Goal: Information Seeking & Learning: Learn about a topic

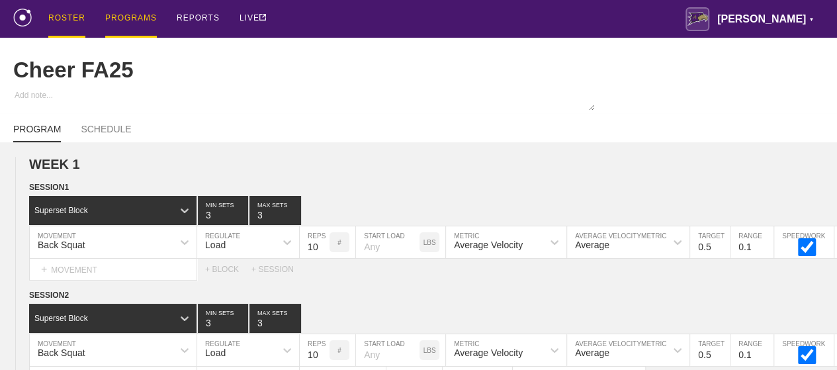
click at [70, 13] on div "ROSTER" at bounding box center [66, 19] width 37 height 38
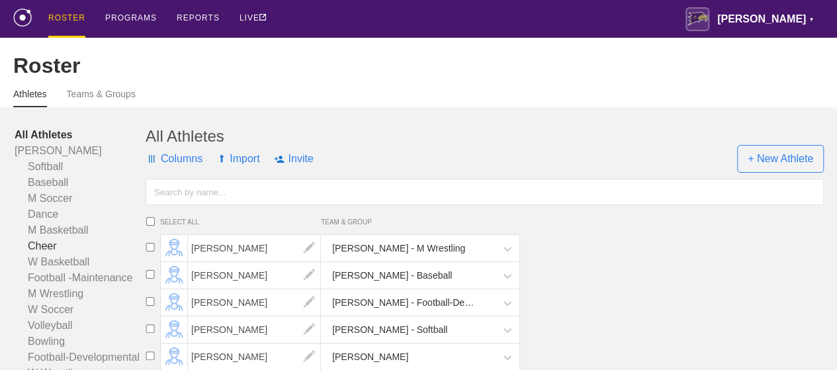
click at [42, 254] on link "Cheer" at bounding box center [80, 246] width 131 height 16
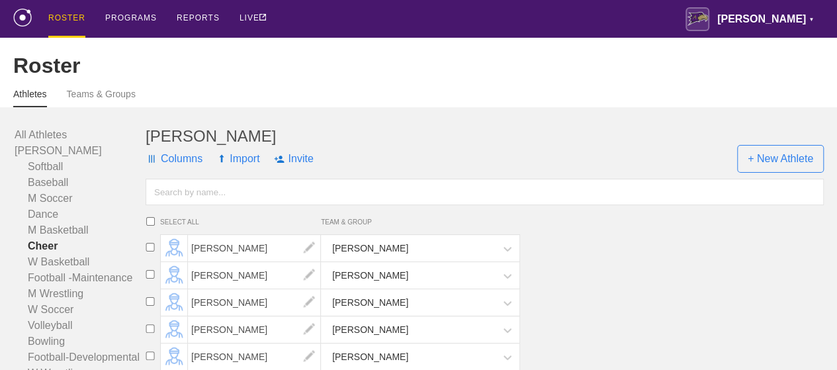
scroll to position [650, 0]
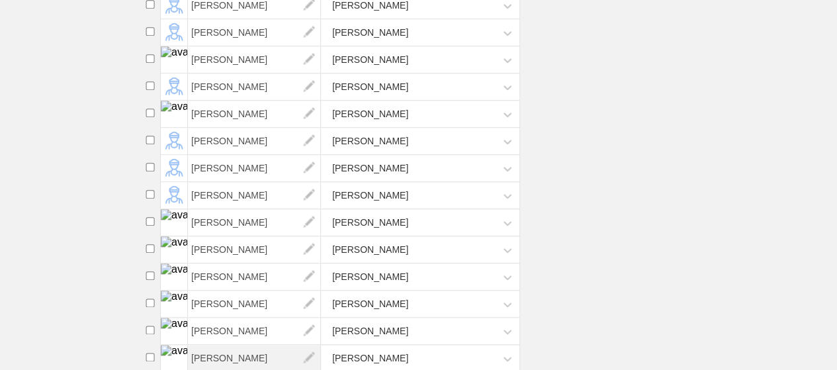
click at [224, 354] on span "[PERSON_NAME]" at bounding box center [254, 358] width 133 height 26
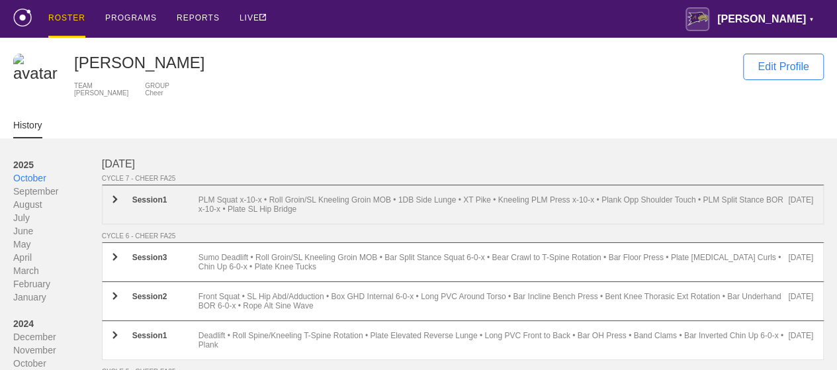
click at [255, 212] on div "PLM Squat x-10-x • Roll Groin/SL Kneeling Groin MOB • 1DB Side Lunge • XT Pike …" at bounding box center [493, 204] width 590 height 19
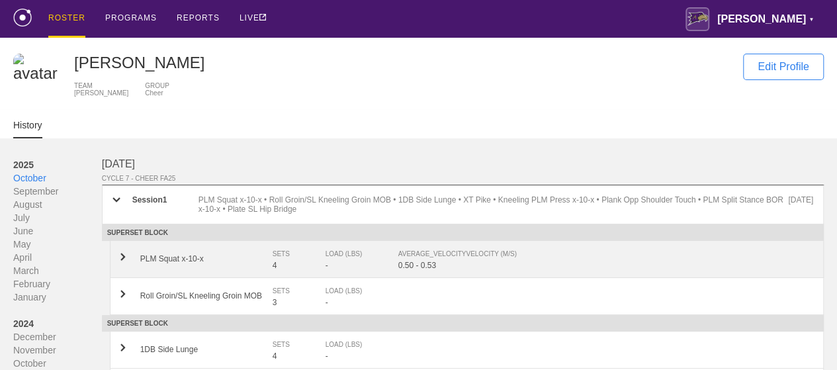
click at [419, 261] on div "AVERAGE_VELOCITY VELOCITY (M/S)" at bounding box center [598, 253] width 401 height 13
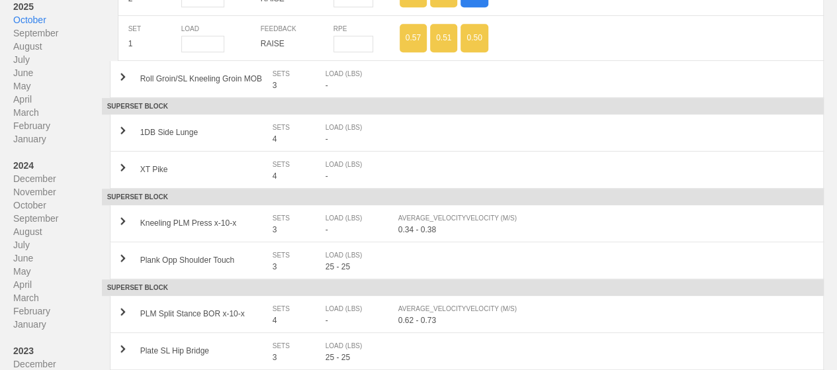
scroll to position [463, 0]
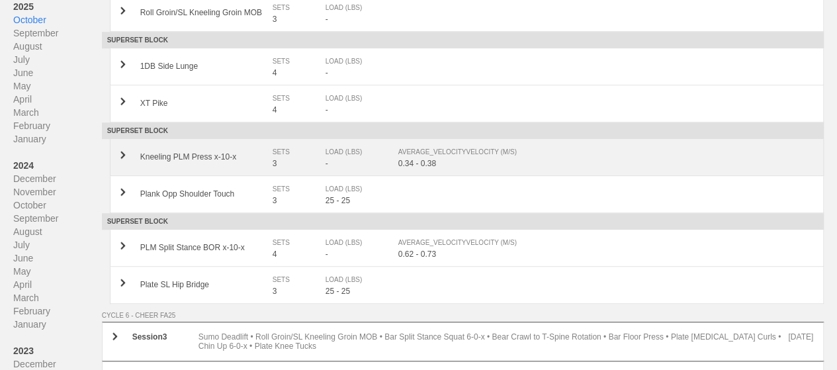
click at [415, 168] on div "0.34 - 0.38" at bounding box center [605, 163] width 415 height 9
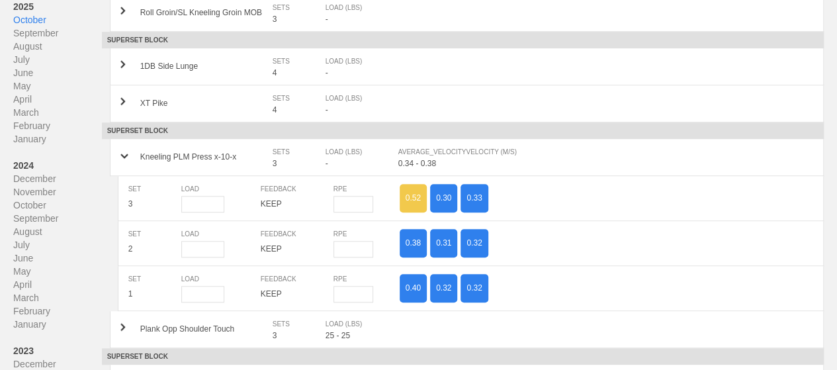
scroll to position [661, 0]
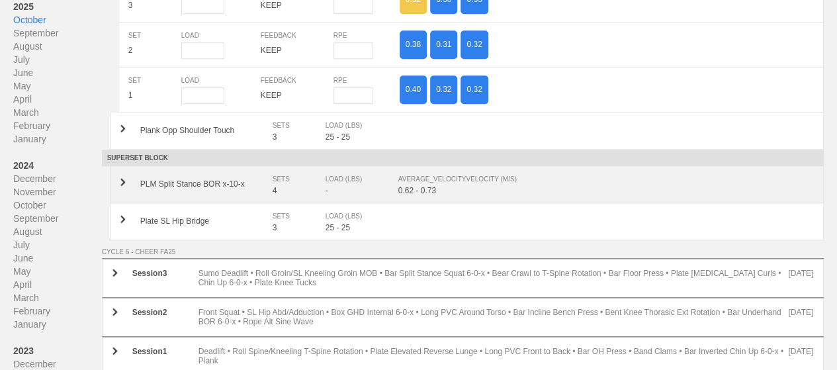
click at [440, 186] on div "AVERAGE_VELOCITY VELOCITY (M/S)" at bounding box center [598, 179] width 401 height 13
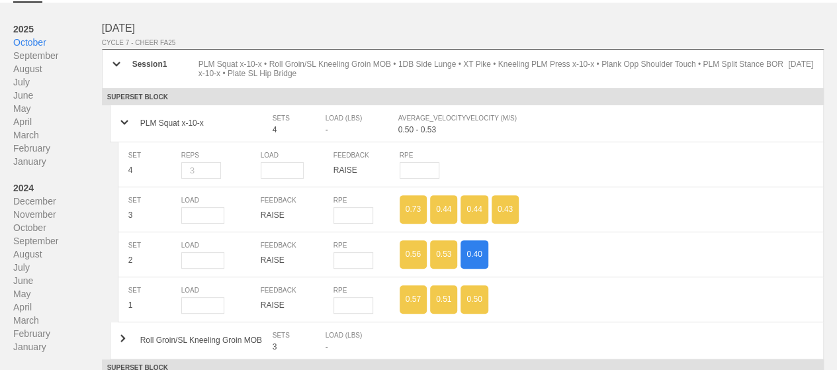
scroll to position [0, 0]
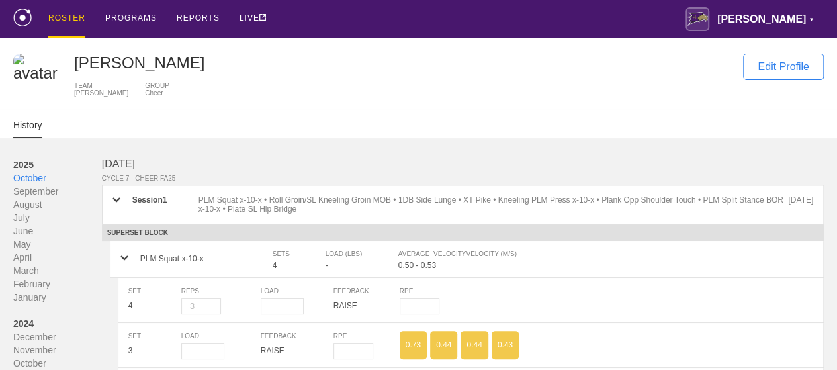
click at [67, 18] on div "ROSTER" at bounding box center [66, 19] width 37 height 38
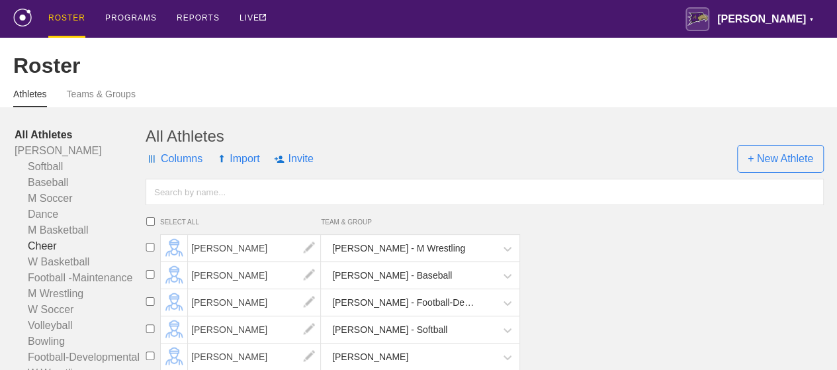
click at [48, 254] on link "Cheer" at bounding box center [80, 246] width 131 height 16
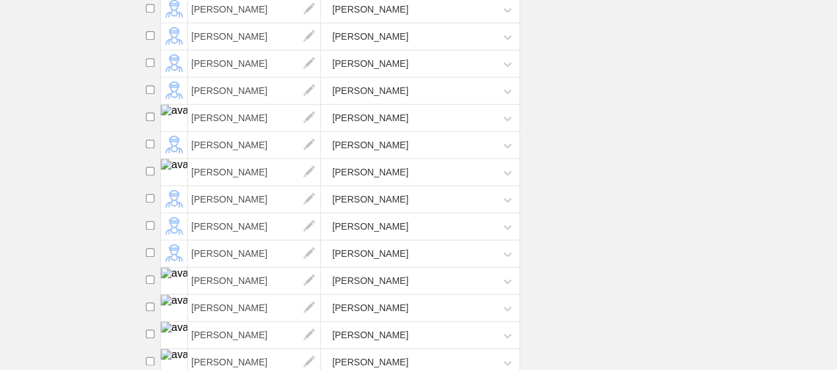
scroll to position [650, 0]
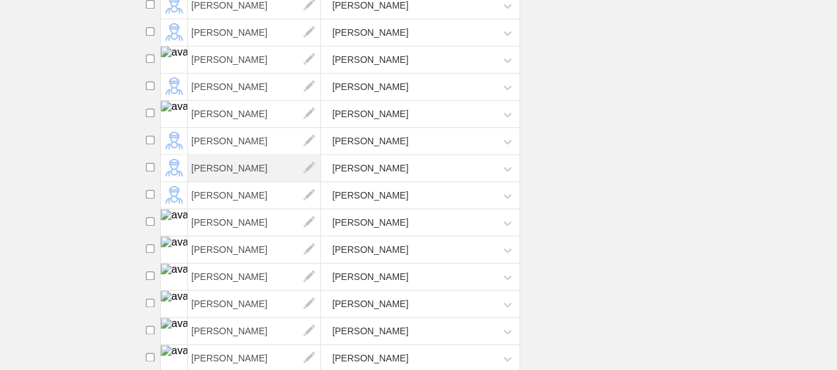
click at [233, 169] on span "[PERSON_NAME]" at bounding box center [254, 168] width 133 height 26
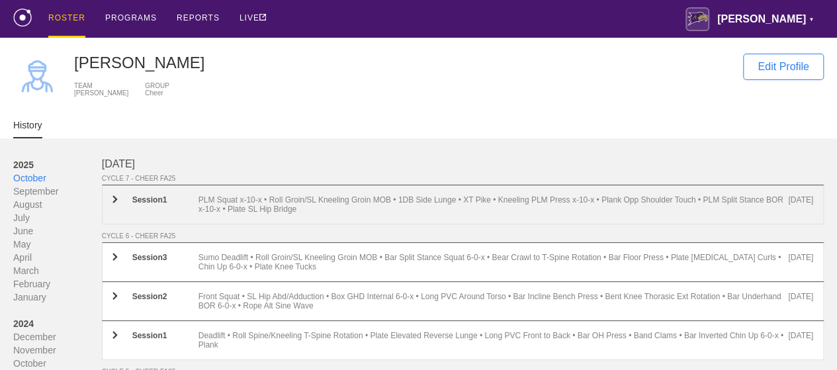
click at [328, 209] on div "PLM Squat x-10-x • Roll Groin/SL Kneeling Groin MOB • 1DB Side Lunge • XT Pike …" at bounding box center [493, 204] width 590 height 19
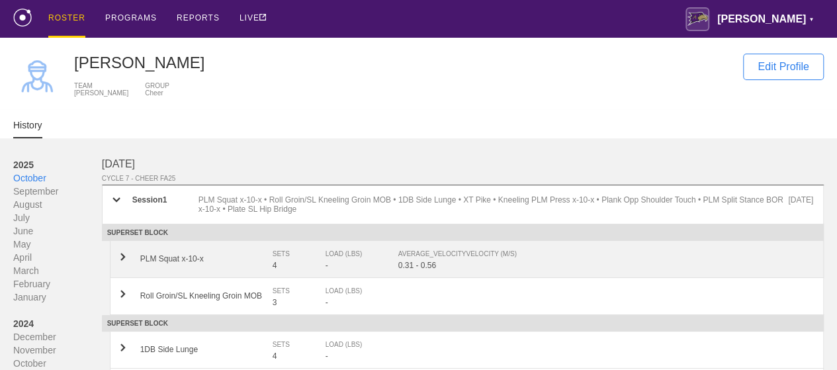
click at [432, 261] on div "AVERAGE_VELOCITY VELOCITY (M/S)" at bounding box center [598, 253] width 401 height 13
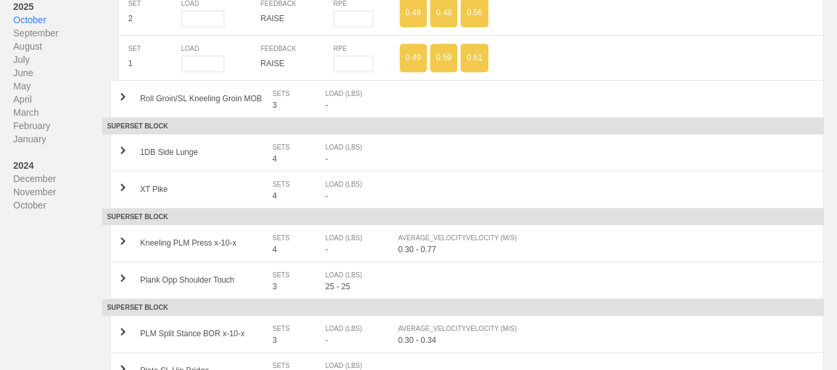
scroll to position [397, 0]
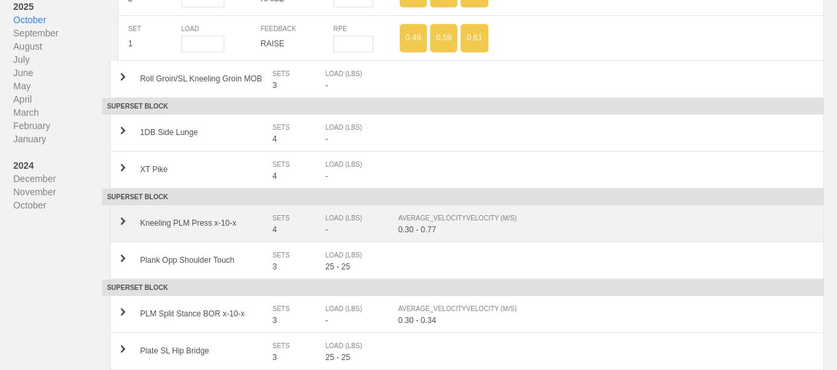
click at [409, 228] on div "0.30 - 0.77" at bounding box center [605, 229] width 415 height 9
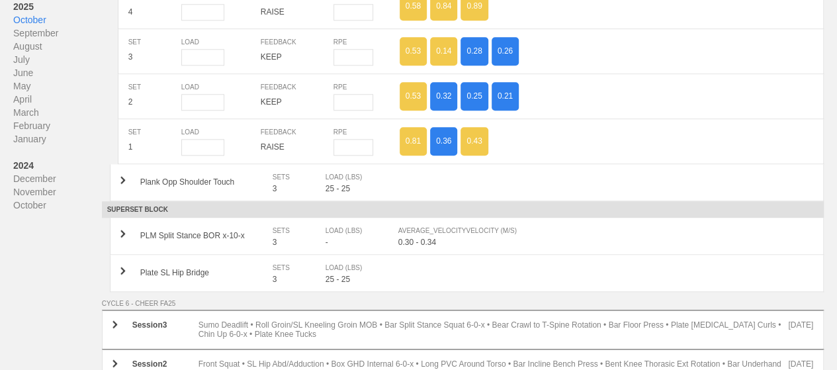
scroll to position [661, 0]
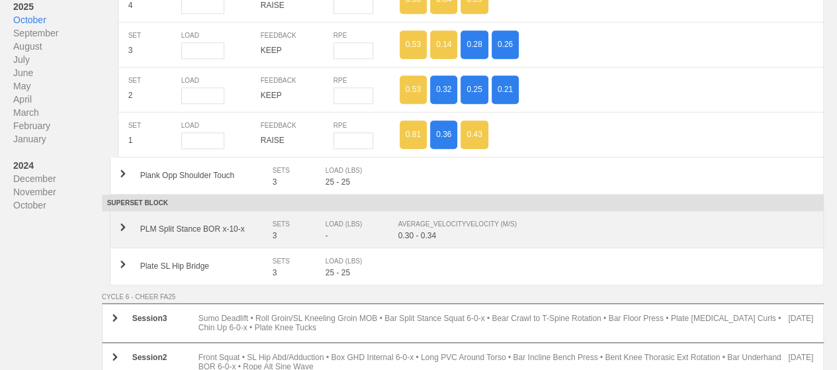
click at [465, 231] on div "AVERAGE_VELOCITY VELOCITY (M/S)" at bounding box center [598, 224] width 401 height 13
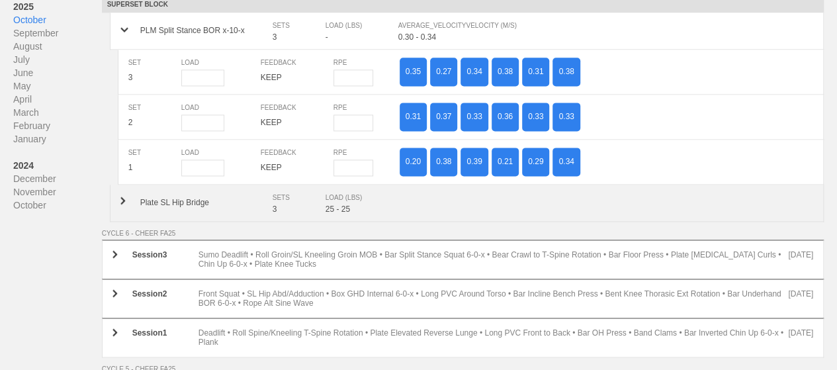
scroll to position [0, 0]
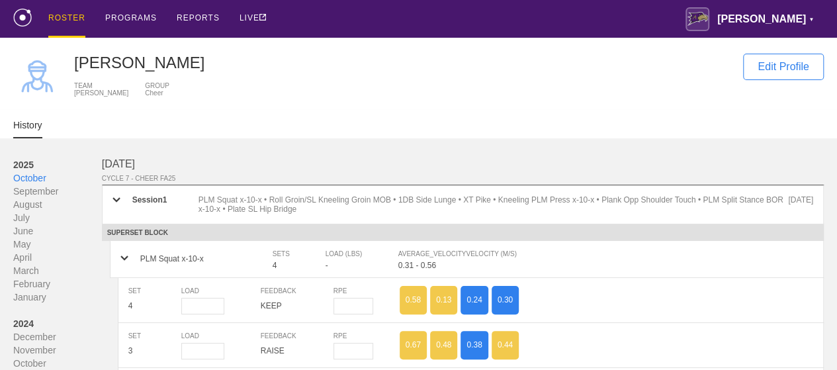
click at [74, 18] on div "ROSTER" at bounding box center [66, 19] width 37 height 38
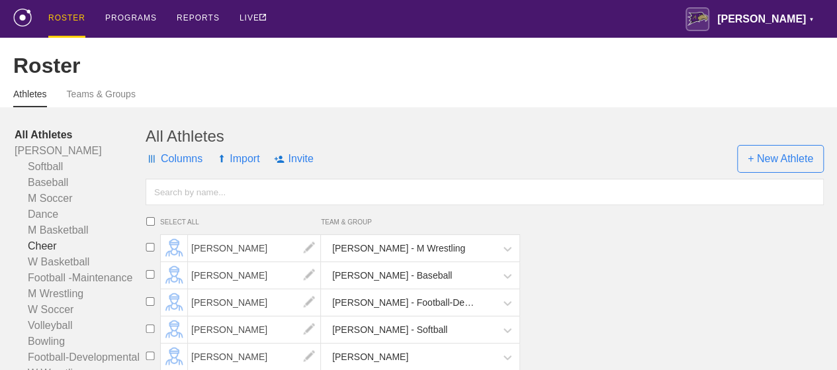
click at [44, 254] on link "Cheer" at bounding box center [80, 246] width 131 height 16
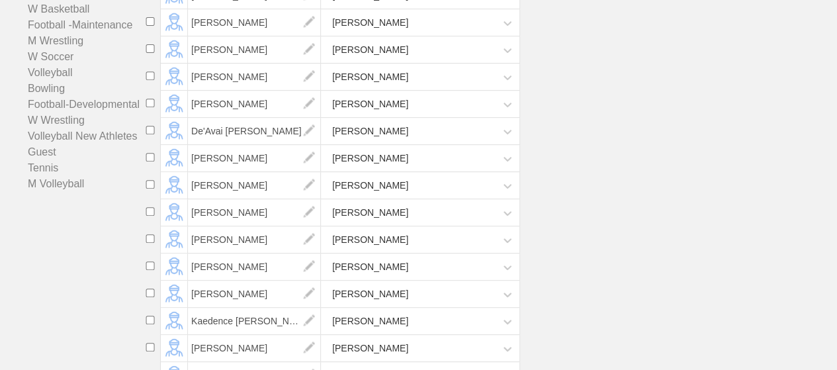
scroll to position [187, 0]
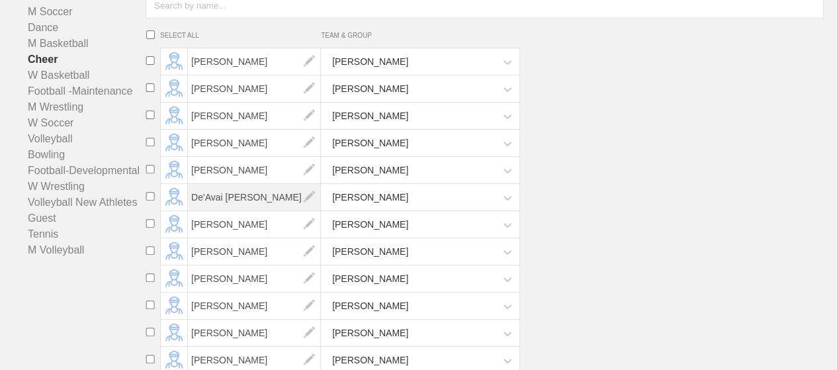
click at [217, 210] on span "De'Avai [PERSON_NAME]" at bounding box center [254, 197] width 133 height 26
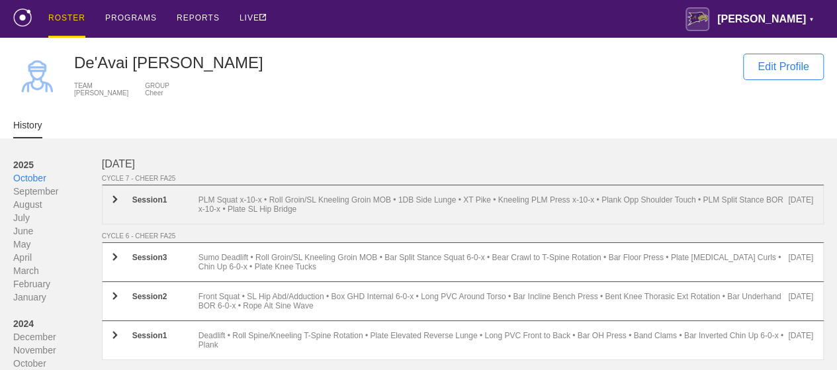
click at [269, 209] on div "PLM Squat x-10-x • Roll Groin/SL Kneeling Groin MOB • 1DB Side Lunge • XT Pike …" at bounding box center [493, 204] width 590 height 19
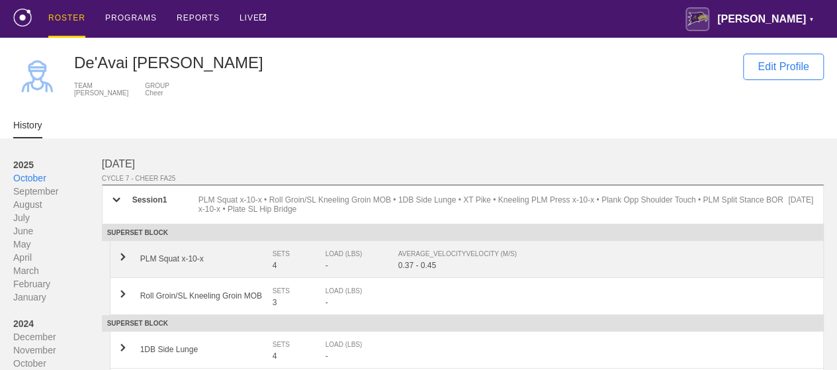
click at [431, 276] on div "PLM Squat x-10-x SETS 4 LOAD (LBS) - AVERAGE_VELOCITY VELOCITY (M/S) 0.37 - 0.45" at bounding box center [467, 259] width 714 height 37
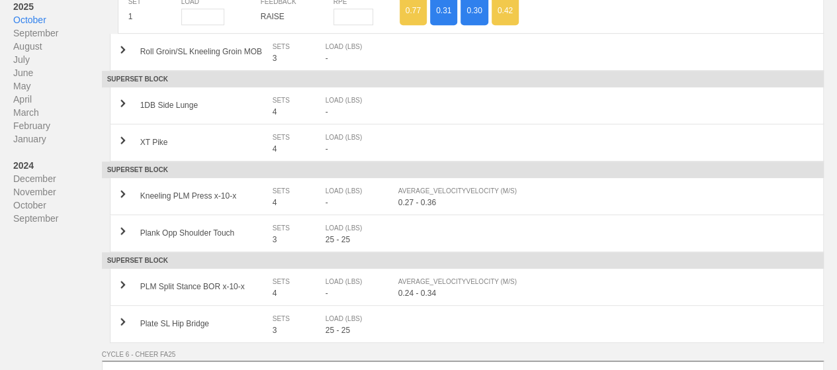
scroll to position [397, 0]
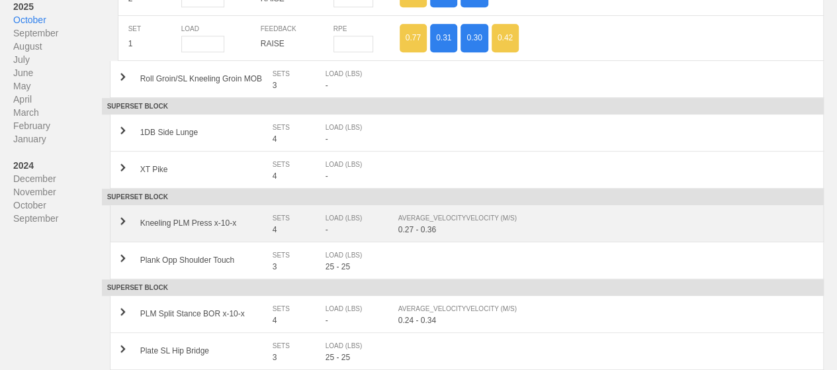
click at [413, 231] on div "0.27 - 0.36" at bounding box center [605, 229] width 415 height 9
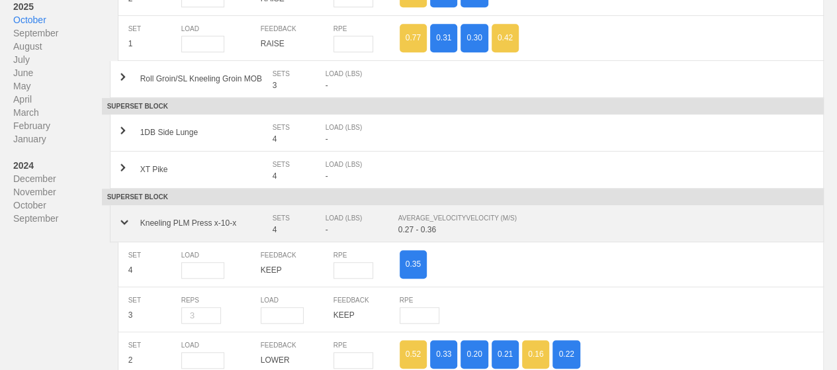
scroll to position [595, 0]
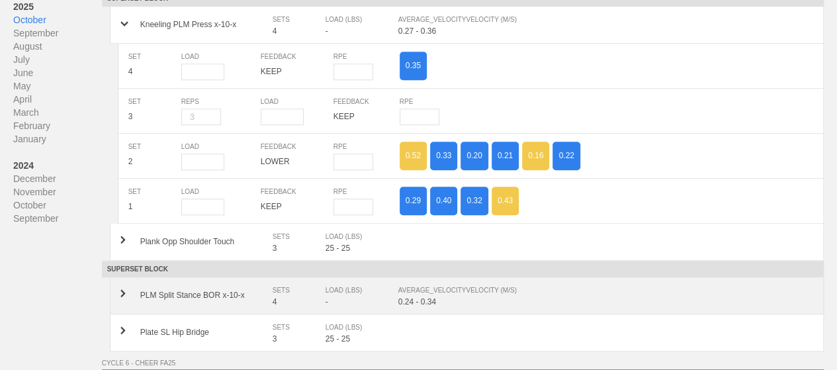
click at [451, 292] on div "AVERAGE_VELOCITY VELOCITY (M/S)" at bounding box center [598, 290] width 401 height 13
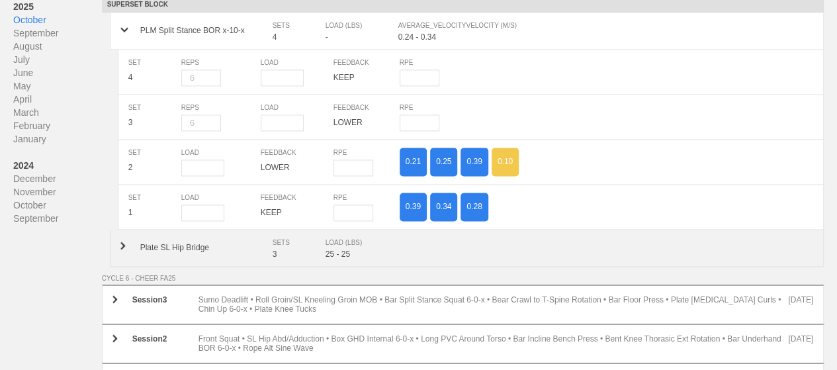
scroll to position [0, 0]
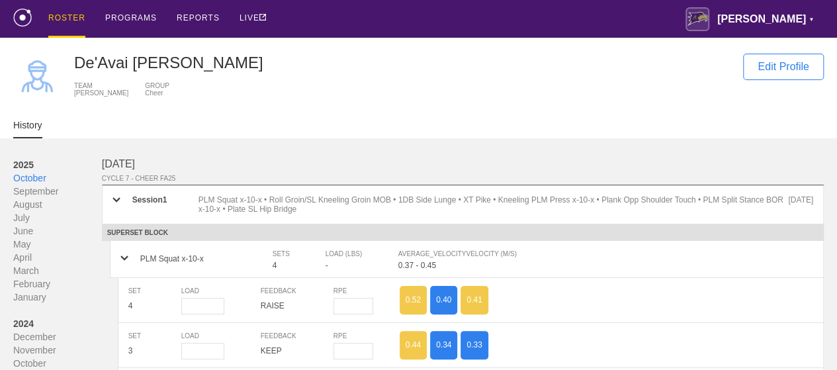
click at [74, 17] on div "ROSTER" at bounding box center [66, 19] width 37 height 38
